Goal: Task Accomplishment & Management: Use online tool/utility

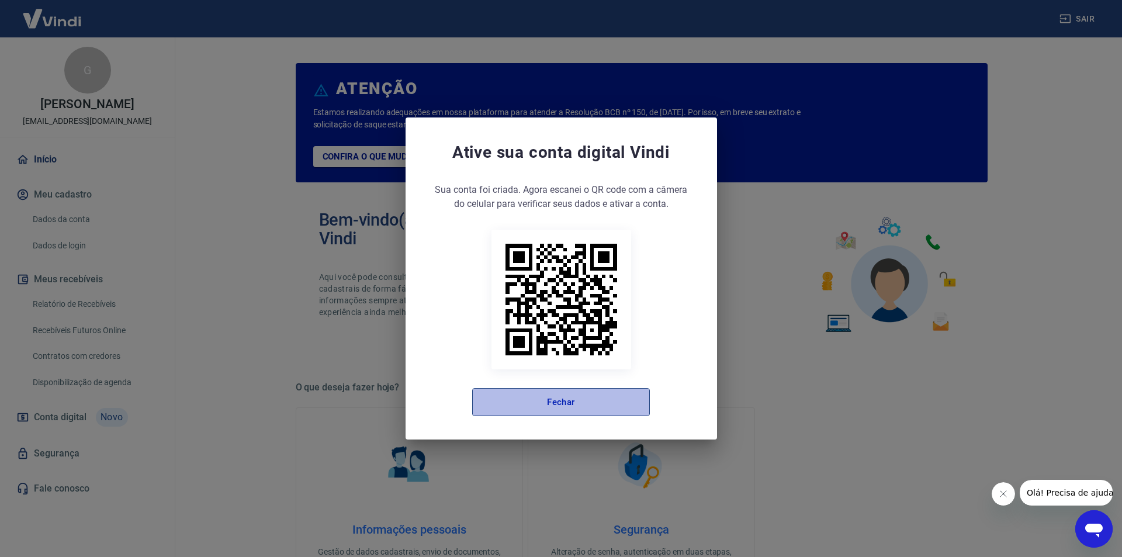
click at [548, 409] on button "Fechar" at bounding box center [561, 402] width 178 height 28
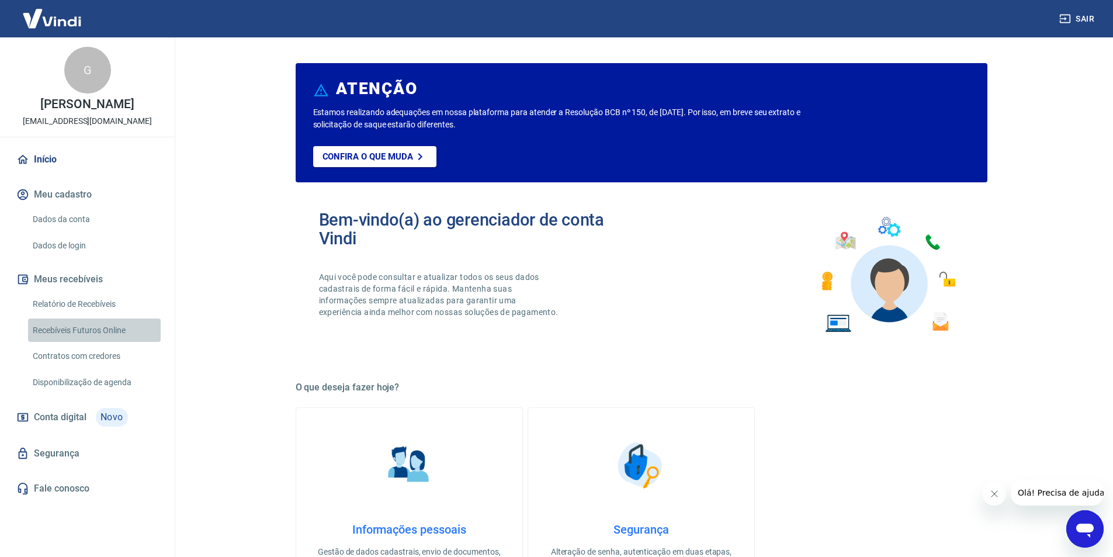
click at [124, 332] on link "Recebíveis Futuros Online" at bounding box center [94, 330] width 133 height 24
click at [86, 331] on link "Recebíveis Futuros Online" at bounding box center [94, 330] width 133 height 24
